Goal: Navigation & Orientation: Go to known website

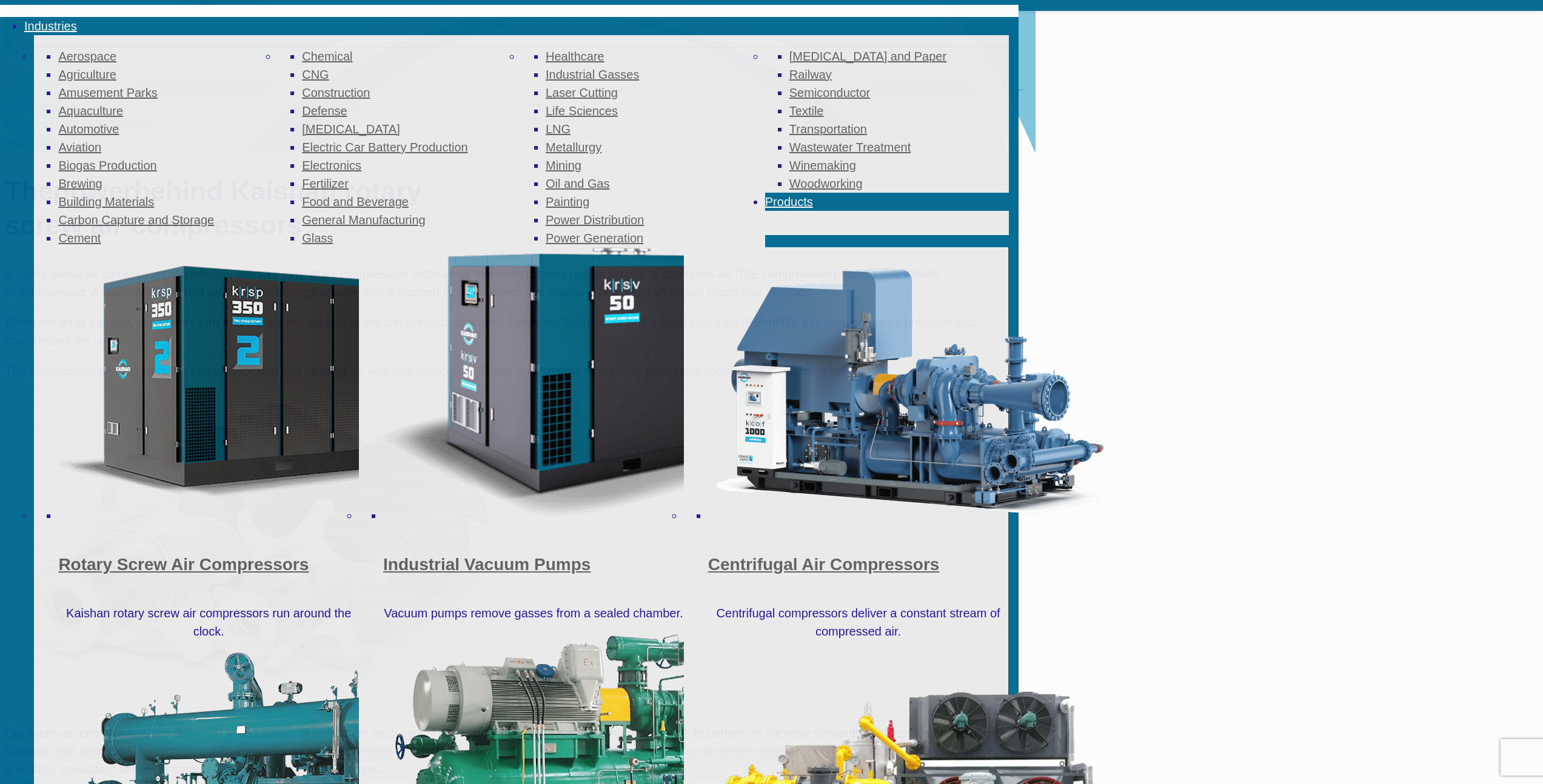
scroll to position [1011, 0]
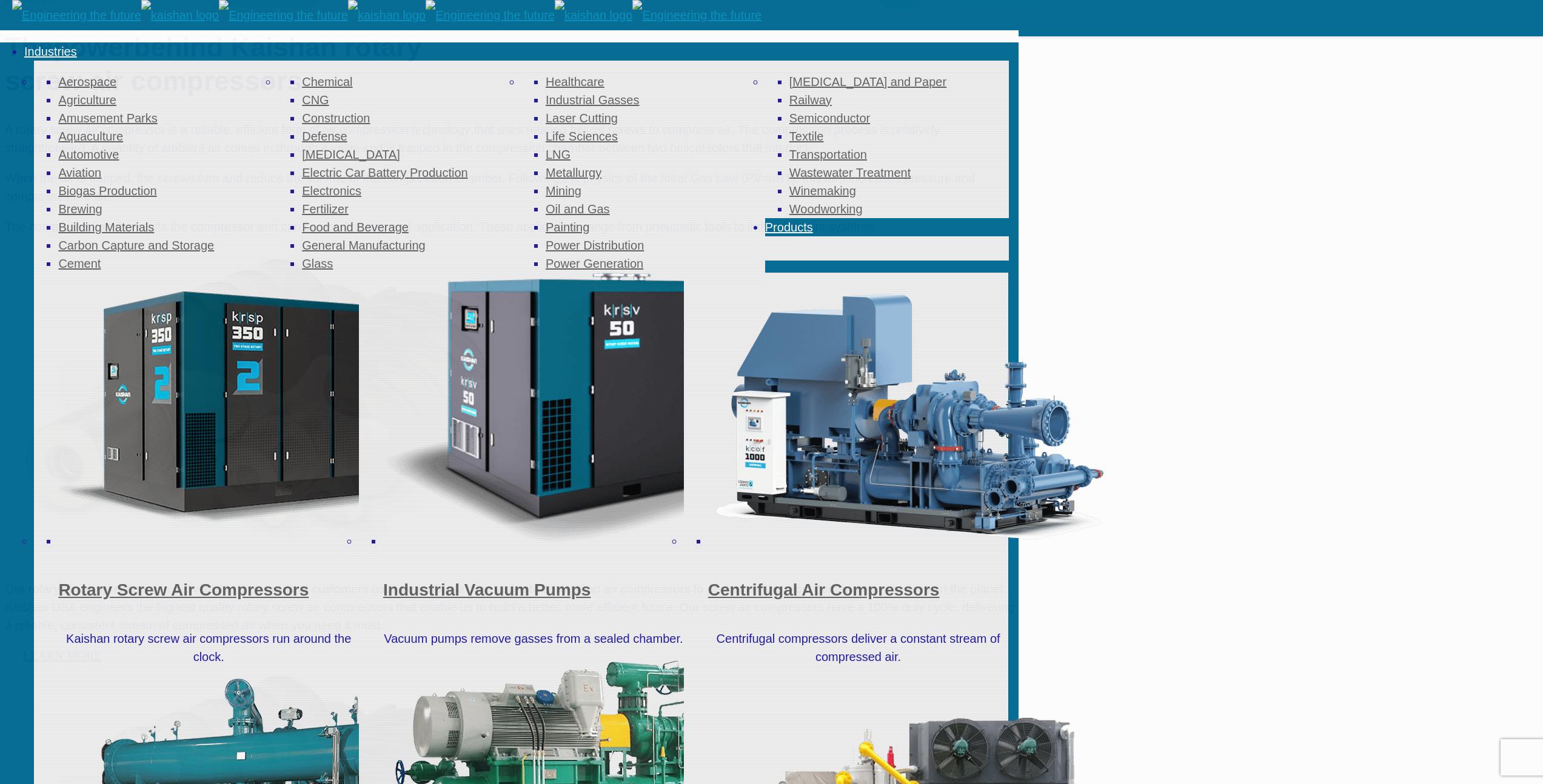
click at [119, 637] on link "LEARN MORE" at bounding box center [62, 656] width 115 height 38
